Goal: Check status: Check status

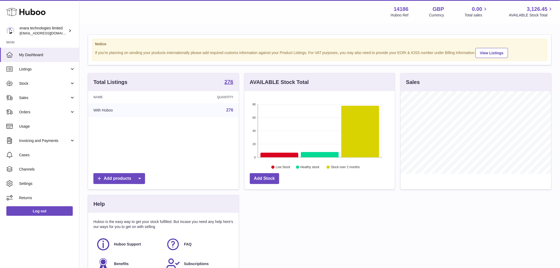
scroll to position [83, 150]
click at [36, 85] on span "Stock" at bounding box center [44, 83] width 51 height 5
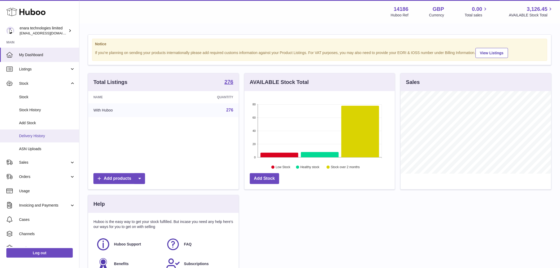
click at [43, 139] on link "Delivery History" at bounding box center [39, 135] width 79 height 13
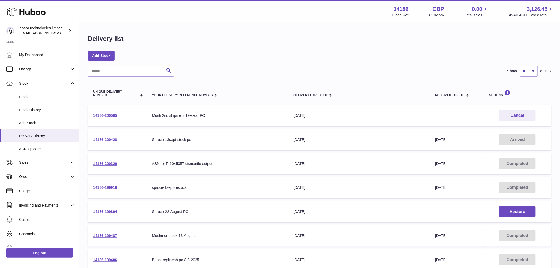
click at [103, 141] on link "14186-200428" at bounding box center [105, 139] width 24 height 4
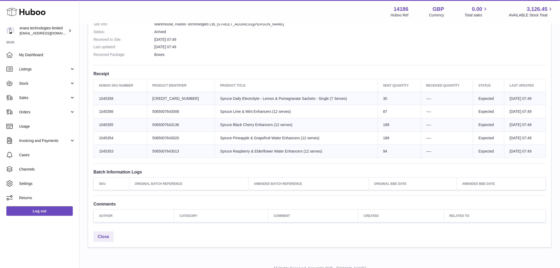
scroll to position [175, 0]
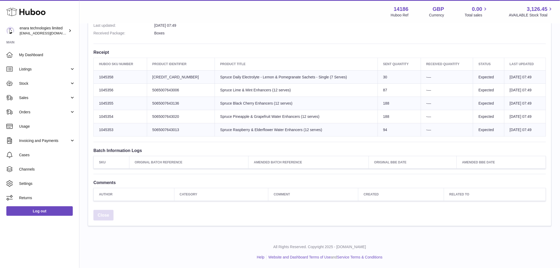
drag, startPoint x: 109, startPoint y: 218, endPoint x: 120, endPoint y: 216, distance: 11.7
click at [109, 218] on link "Close" at bounding box center [103, 215] width 20 height 11
